Goal: Transaction & Acquisition: Purchase product/service

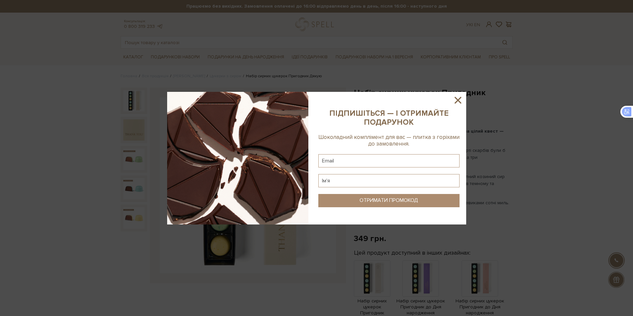
drag, startPoint x: 458, startPoint y: 99, endPoint x: 455, endPoint y: 96, distance: 3.8
click at [457, 99] on icon at bounding box center [457, 100] width 11 height 11
